Goal: Information Seeking & Learning: Learn about a topic

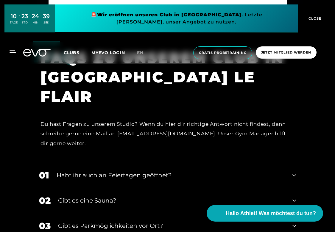
scroll to position [1697, 0]
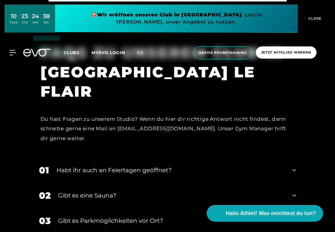
click at [183, 191] on div "Gibt es eine Sauna?" at bounding box center [171, 195] width 227 height 9
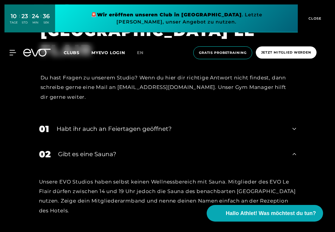
scroll to position [1739, 0]
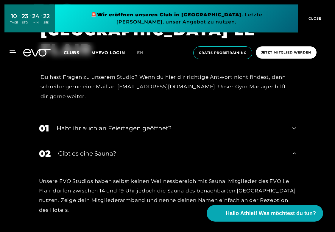
click at [106, 149] on div "Gibt es eine Sauna?" at bounding box center [171, 153] width 227 height 9
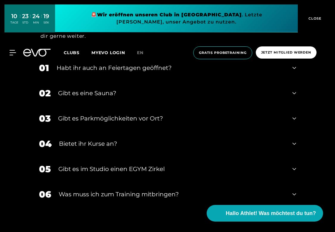
scroll to position [1799, 0]
click at [105, 139] on div "Bietet ihr Kurse an?" at bounding box center [172, 143] width 226 height 9
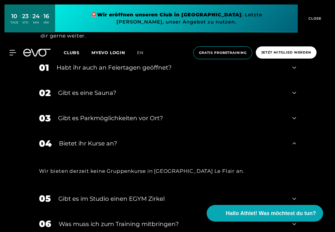
click at [106, 139] on div "Bietet ihr Kurse an?" at bounding box center [172, 143] width 226 height 9
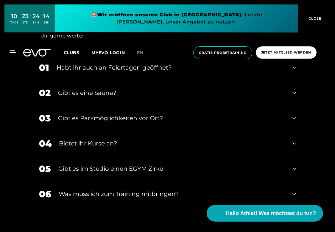
click at [122, 164] on div "Gibt es im Studio einen EGYM Zirkel" at bounding box center [171, 168] width 227 height 9
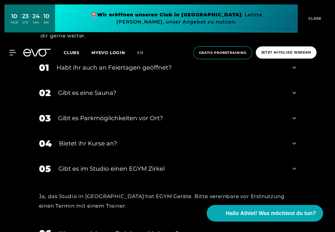
click at [122, 164] on div "Gibt es im Studio einen EGYM Zirkel" at bounding box center [171, 168] width 227 height 9
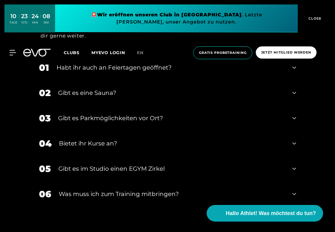
click at [122, 190] on div "Was muss ich zum Training mitbringen?" at bounding box center [172, 194] width 227 height 9
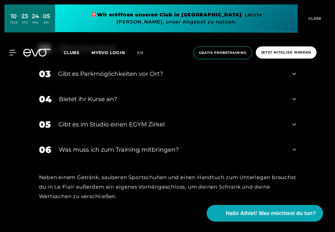
scroll to position [1844, 0]
click at [118, 145] on div "Was muss ich zum Training mitbringen?" at bounding box center [172, 149] width 227 height 9
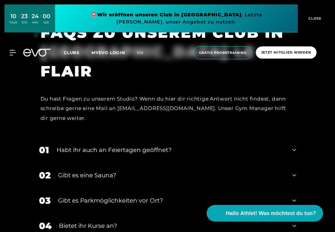
scroll to position [1715, 0]
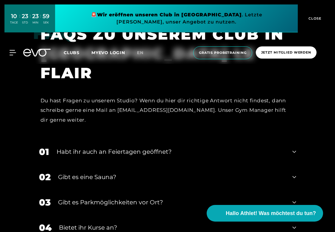
click at [118, 147] on div "Habt ihr auch an Feiertagen geöffnet?" at bounding box center [171, 151] width 229 height 9
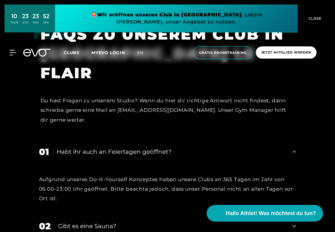
click at [118, 147] on div "Habt ihr auch an Feiertagen geöffnet?" at bounding box center [171, 151] width 229 height 9
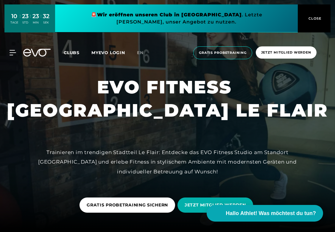
scroll to position [0, 0]
click at [12, 52] on icon at bounding box center [14, 52] width 9 height 5
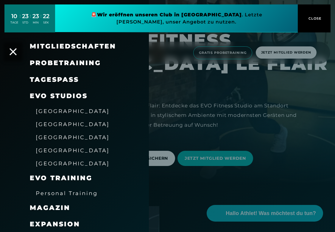
scroll to position [13, 0]
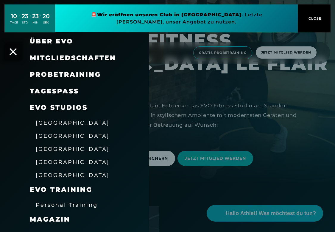
click at [40, 57] on span "Mitgliedschaften" at bounding box center [73, 58] width 86 height 8
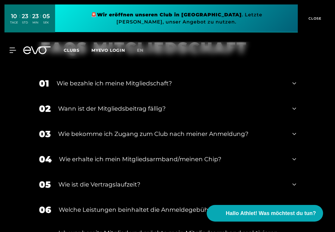
scroll to position [864, 0]
click at [146, 105] on div "Wann ist der Mitgliedsbeitrag fällig?" at bounding box center [171, 108] width 227 height 9
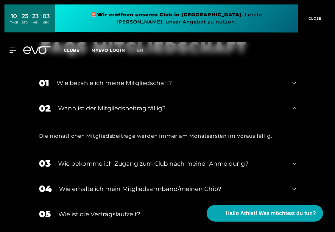
click at [146, 105] on div "Wann ist der Mitgliedsbeitrag fällig?" at bounding box center [171, 108] width 227 height 9
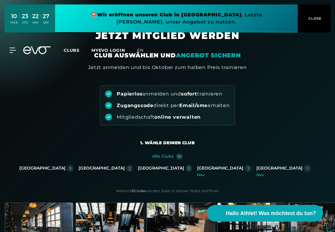
scroll to position [0, 0]
click at [10, 51] on icon at bounding box center [14, 50] width 9 height 5
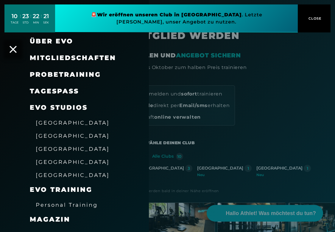
click at [45, 89] on link "TAGESPASS" at bounding box center [54, 91] width 49 height 8
